Goal: Transaction & Acquisition: Book appointment/travel/reservation

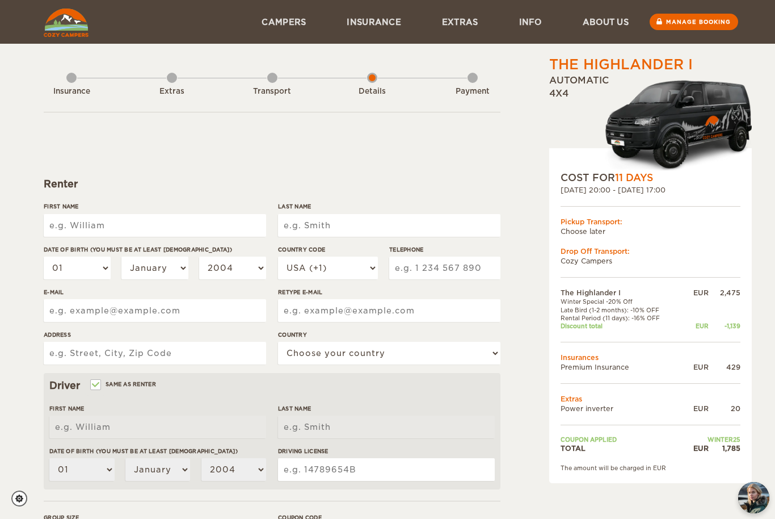
click at [85, 219] on input "First Name" at bounding box center [155, 225] width 222 height 23
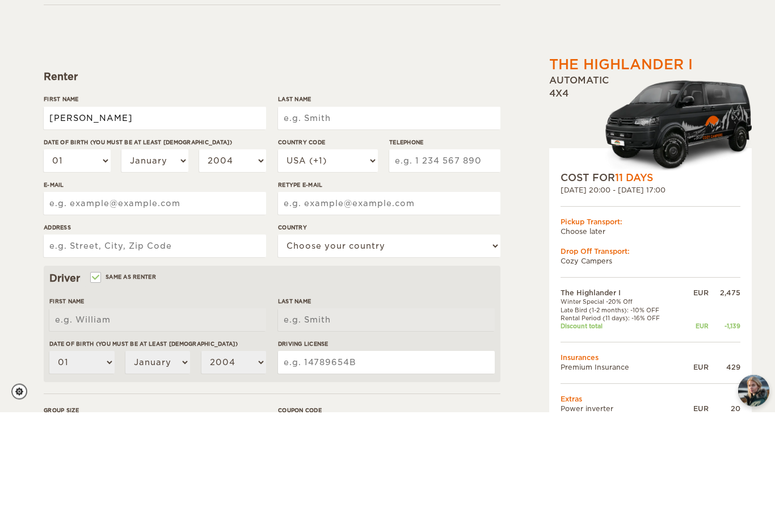
type input "[PERSON_NAME]"
click at [312, 214] on input "Last Name" at bounding box center [389, 225] width 222 height 23
type input "[PERSON_NAME]"
type input "Nouveau"
click at [74, 257] on select "01 02 03 04 05 06 07 08 09 10 11 12 13 14 15 16 17 18 19 20 21 22 23 24 25 26 2…" at bounding box center [77, 268] width 67 height 23
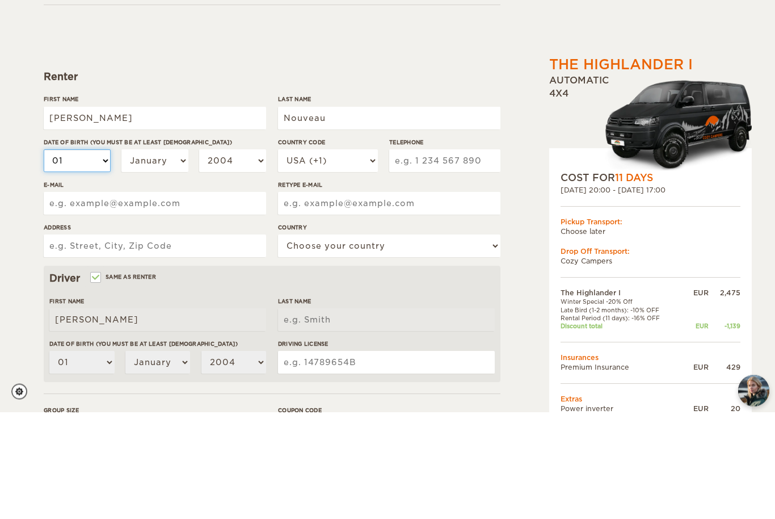
type input "Nouveau"
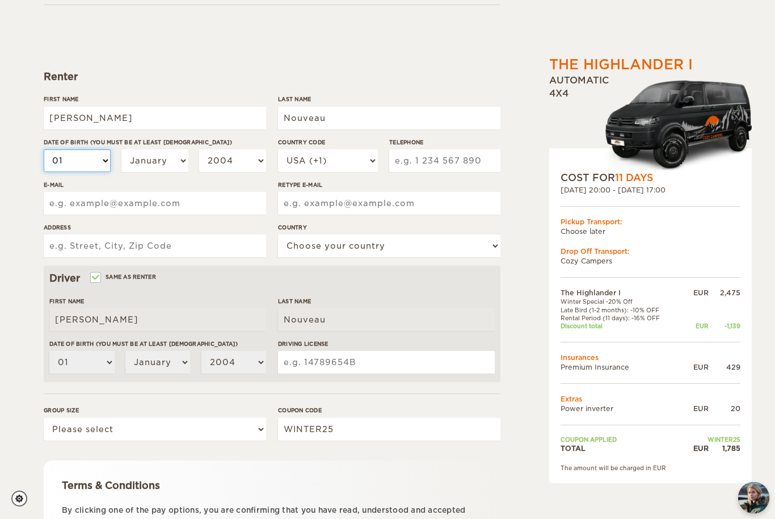
select select "02"
click at [156, 166] on select "January February March April May June July August September October November De…" at bounding box center [154, 160] width 67 height 23
select select "10"
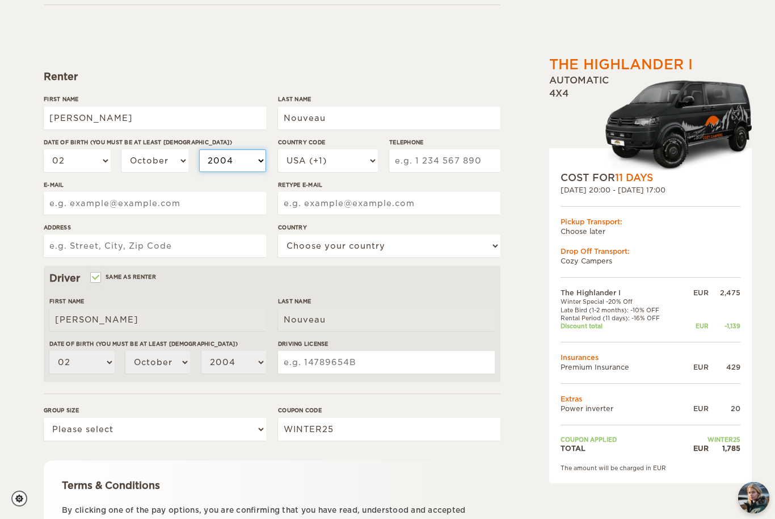
click at [245, 156] on select "2004 2003 2002 2001 2000 1999 1998 1997 1996 1995 1994 1993 1992 1991 1990 1989…" at bounding box center [232, 160] width 67 height 23
select select "2002"
click at [345, 157] on select "USA (+1) [GEOGRAPHIC_DATA] (+44) [GEOGRAPHIC_DATA] (+49) [GEOGRAPHIC_DATA] (+21…" at bounding box center [328, 160] width 100 height 23
select select "33"
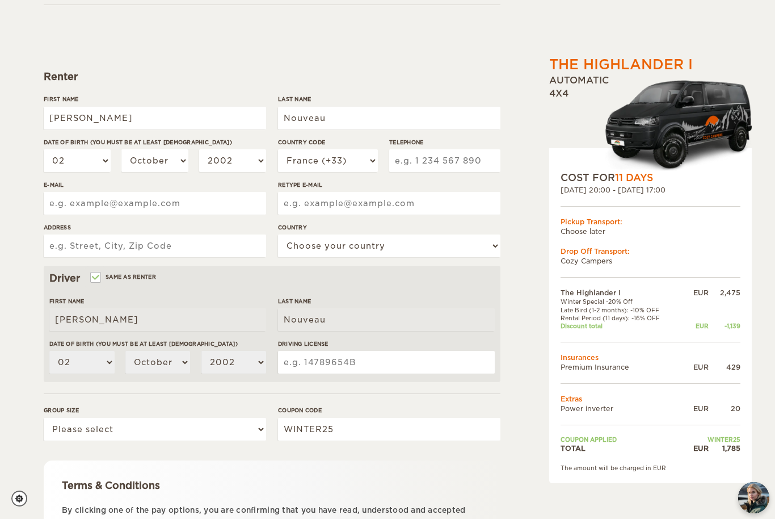
click at [438, 161] on input "Telephone" at bounding box center [444, 160] width 111 height 23
type input "À"
type input "à"
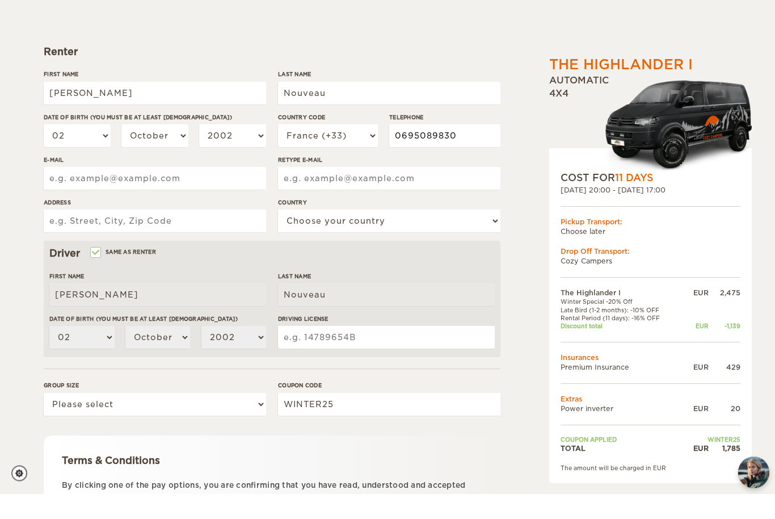
type input "0695089830"
click at [189, 192] on input "E-mail" at bounding box center [155, 203] width 222 height 23
type input "[EMAIL_ADDRESS][DOMAIN_NAME]"
click at [316, 192] on input "Retype E-mail" at bounding box center [389, 203] width 222 height 23
type input "[EMAIL_ADDRESS][DOMAIN_NAME]"
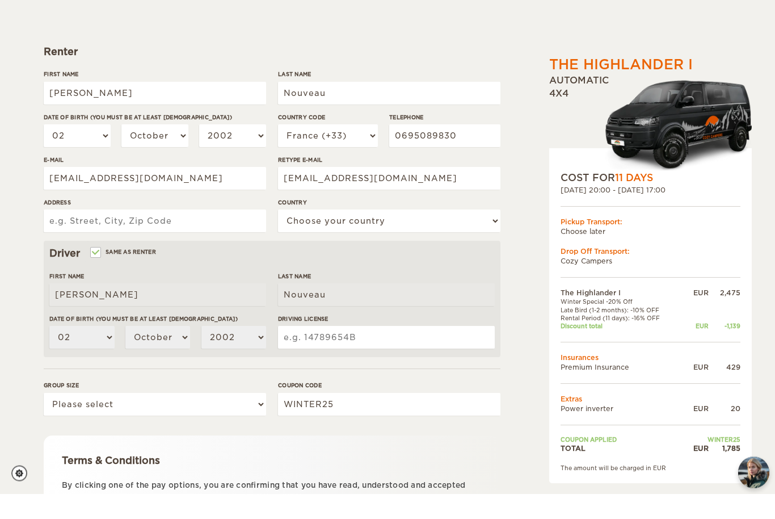
click at [119, 235] on input "Address" at bounding box center [155, 246] width 222 height 23
type input "&"
type input "192 traverse de l’institut"
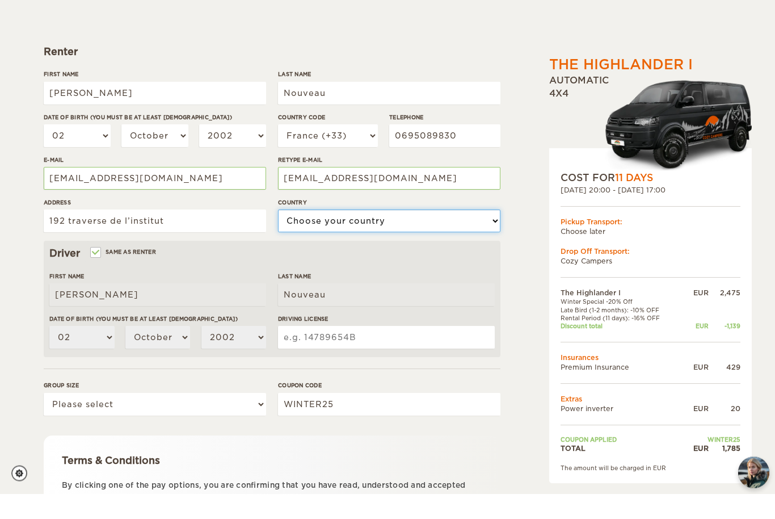
click at [431, 235] on select "Choose your country [GEOGRAPHIC_DATA] [GEOGRAPHIC_DATA] [GEOGRAPHIC_DATA] [GEOG…" at bounding box center [389, 246] width 222 height 23
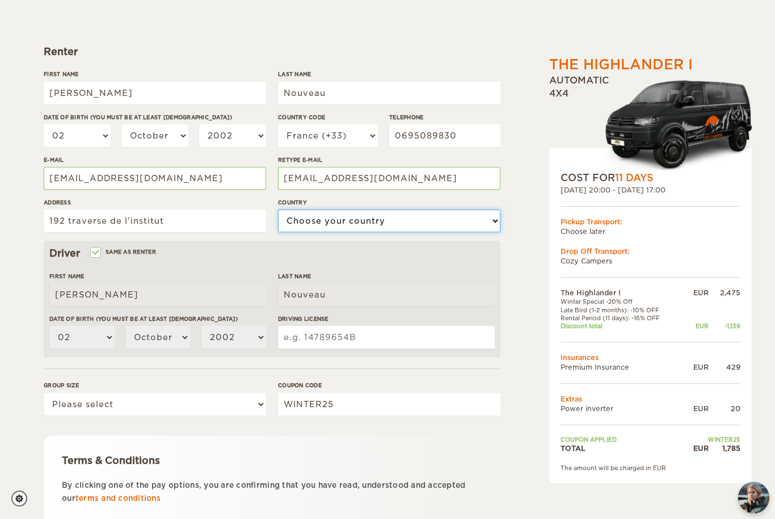
select select "71"
click at [318, 341] on input "Driving License" at bounding box center [386, 337] width 217 height 23
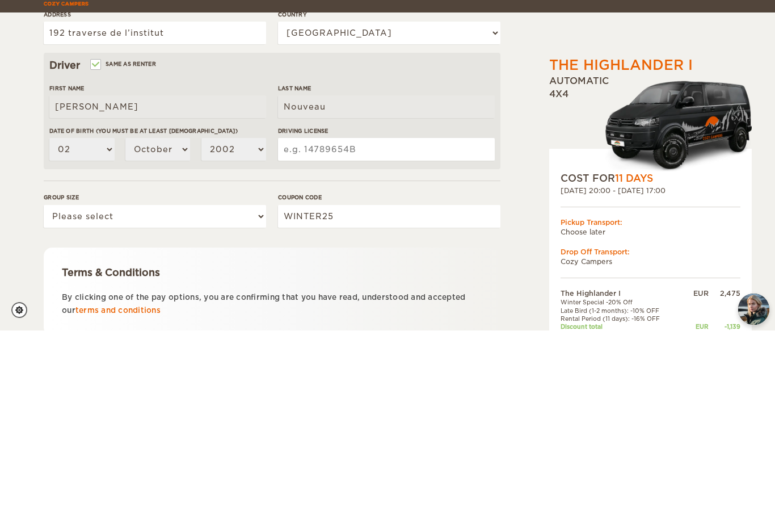
type input "é"
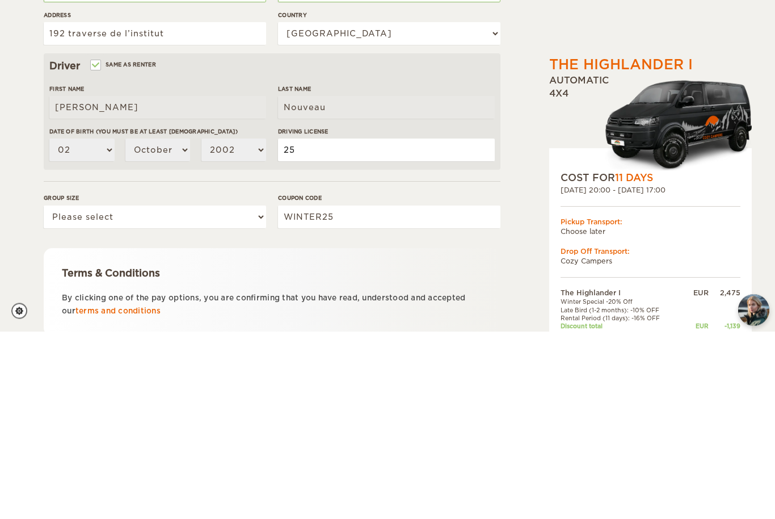
type input "2"
type input "é"
type input "25AC83879"
click at [197, 393] on select "Please select 1 2" at bounding box center [155, 404] width 222 height 23
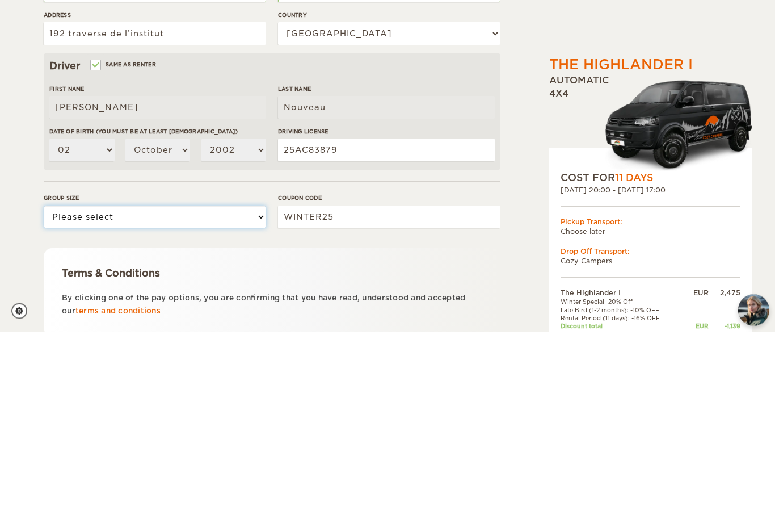
scroll to position [180, 0]
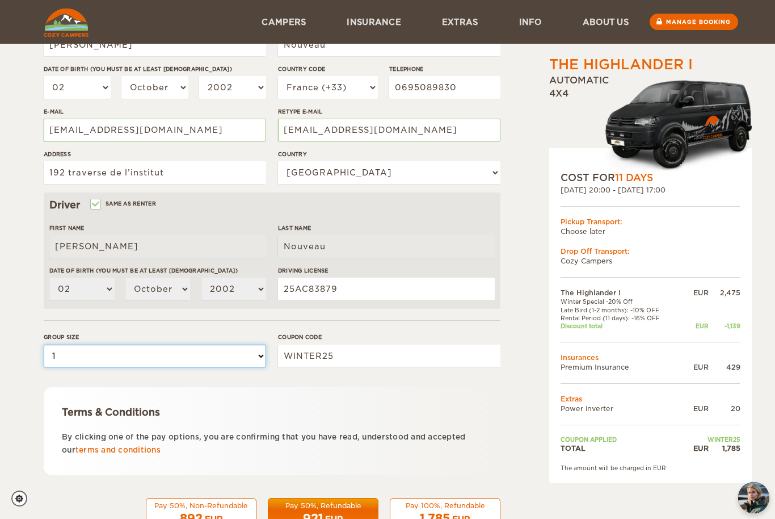
click at [75, 356] on select "Please select 1 2" at bounding box center [155, 356] width 222 height 23
select select "2"
click at [341, 354] on input "WINTER25" at bounding box center [389, 356] width 222 height 23
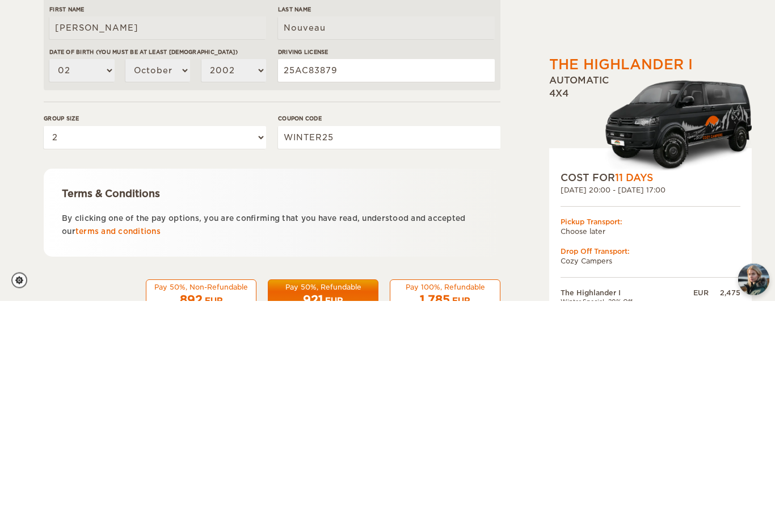
click at [517, 189] on div "The Highlander I Expand Collapse Total 1,785 EUR Automatic 4x4 COST FOR 11 Days…" at bounding box center [622, 210] width 220 height 671
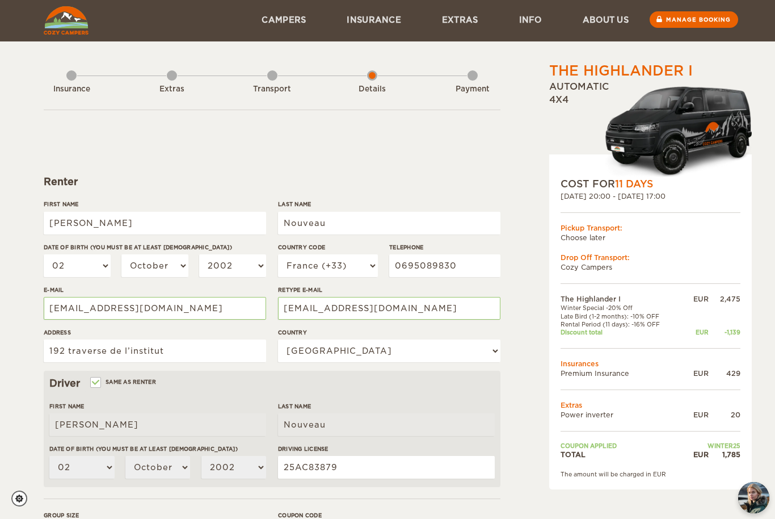
scroll to position [9, 0]
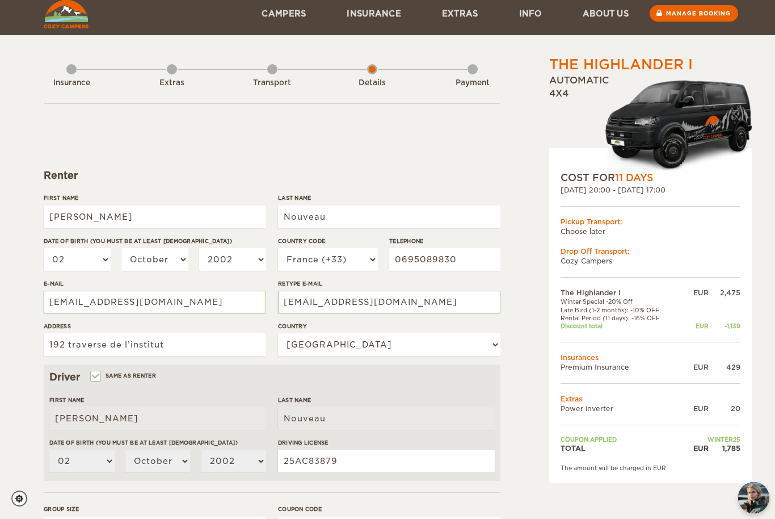
click at [74, 73] on div "Insurance" at bounding box center [71, 80] width 10 height 45
click at [74, 62] on div "Insurance" at bounding box center [71, 80] width 10 height 45
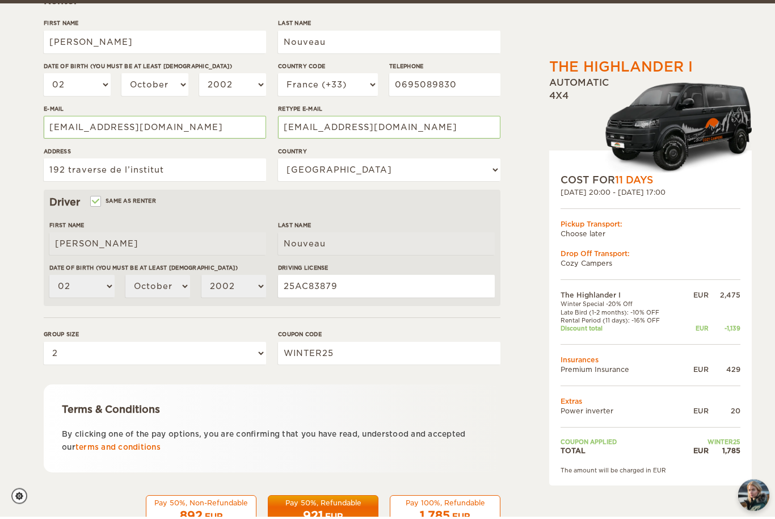
scroll to position [180, 0]
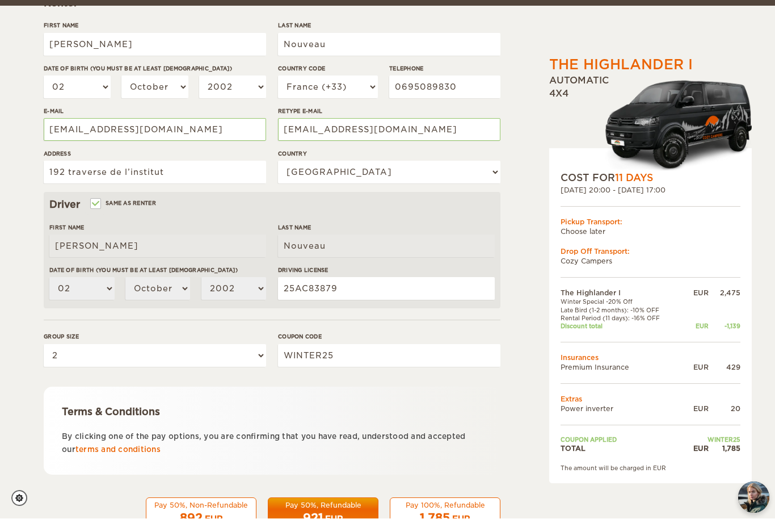
click at [443, 512] on span "1,785" at bounding box center [435, 518] width 30 height 14
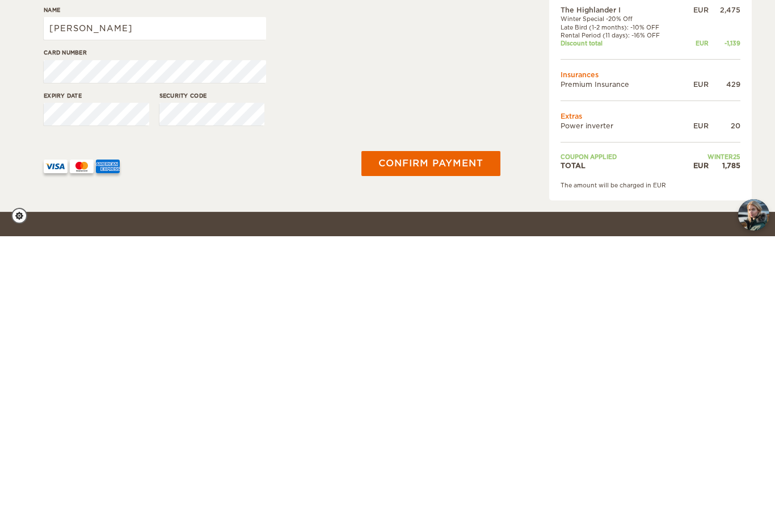
click at [437, 434] on button "Confirm payment" at bounding box center [431, 446] width 139 height 25
